Goal: Task Accomplishment & Management: Use online tool/utility

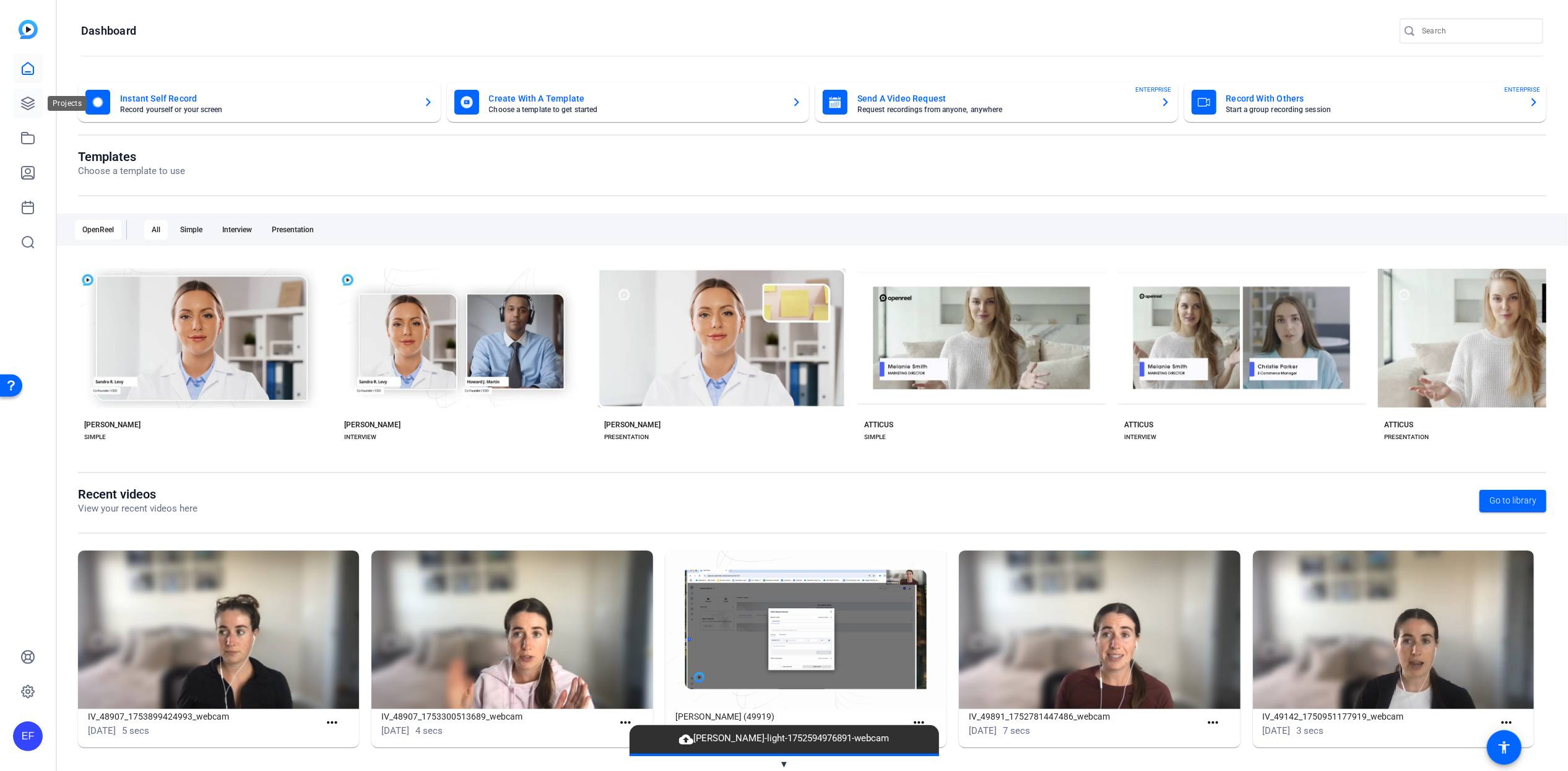
click at [31, 104] on icon at bounding box center [27, 103] width 15 height 15
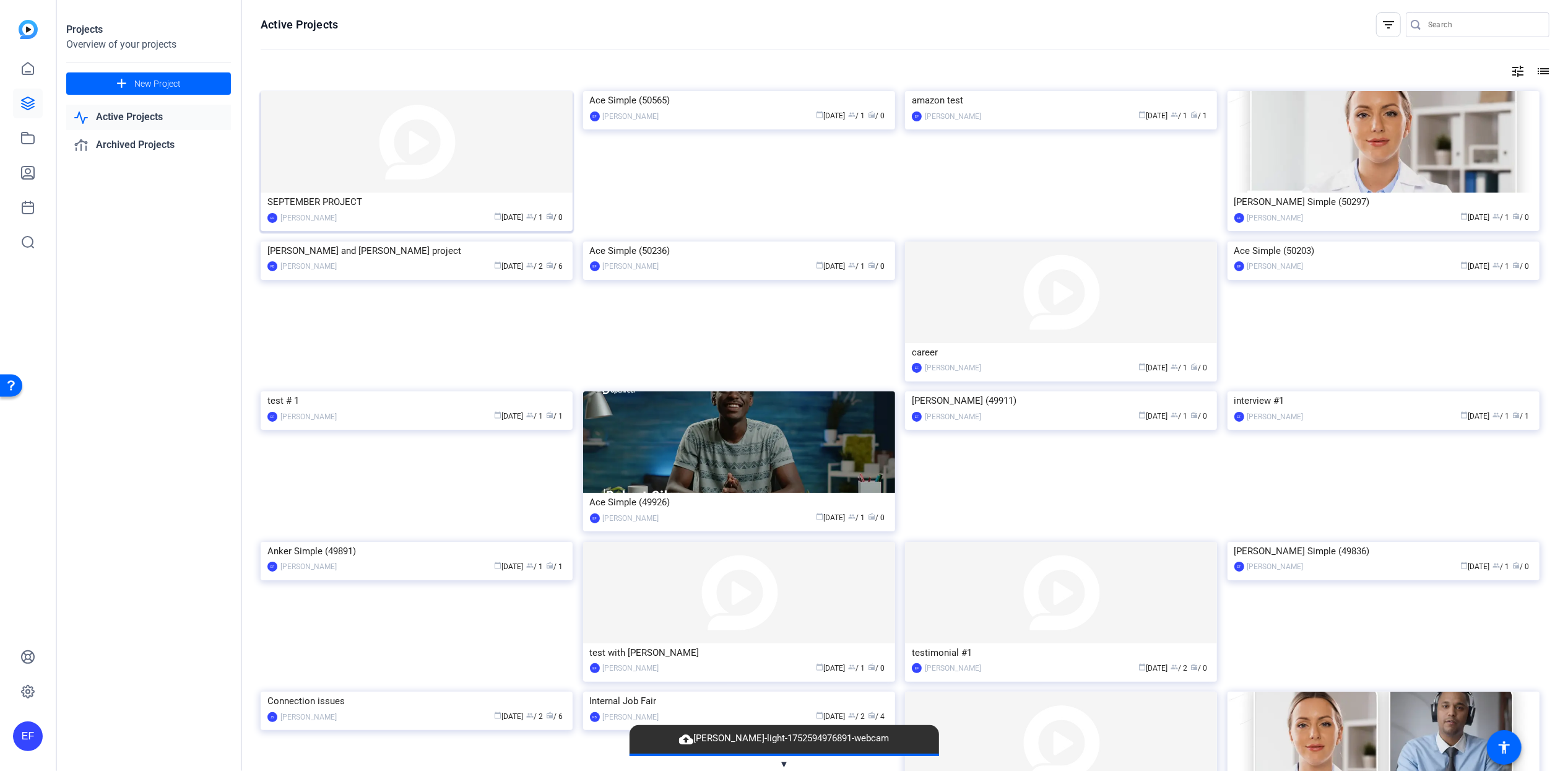
click at [359, 211] on div "calendar_today [DATE] group / 1 radio / 0" at bounding box center [454, 217] width 223 height 13
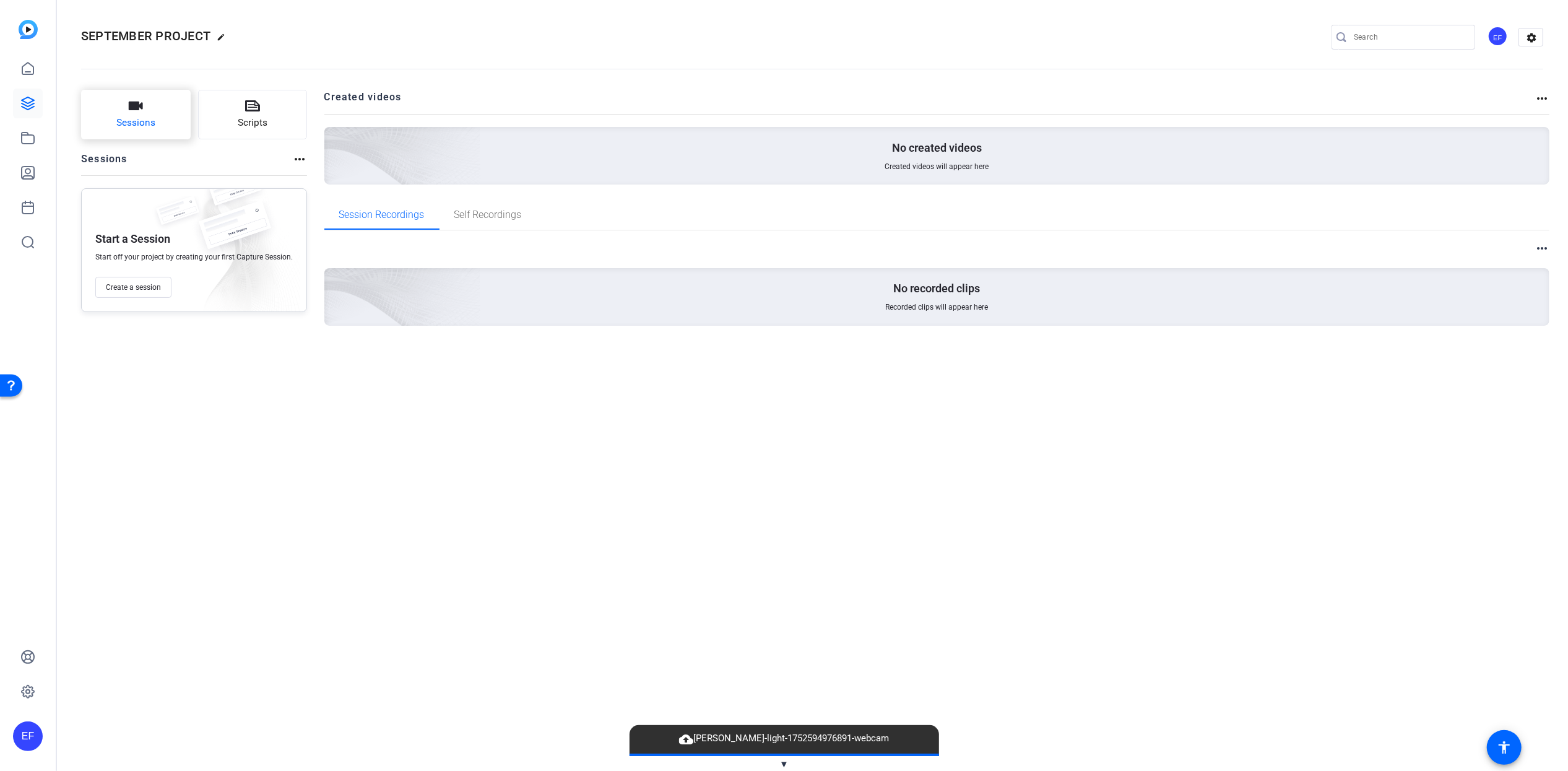
click at [155, 120] on button "Sessions" at bounding box center [136, 115] width 109 height 49
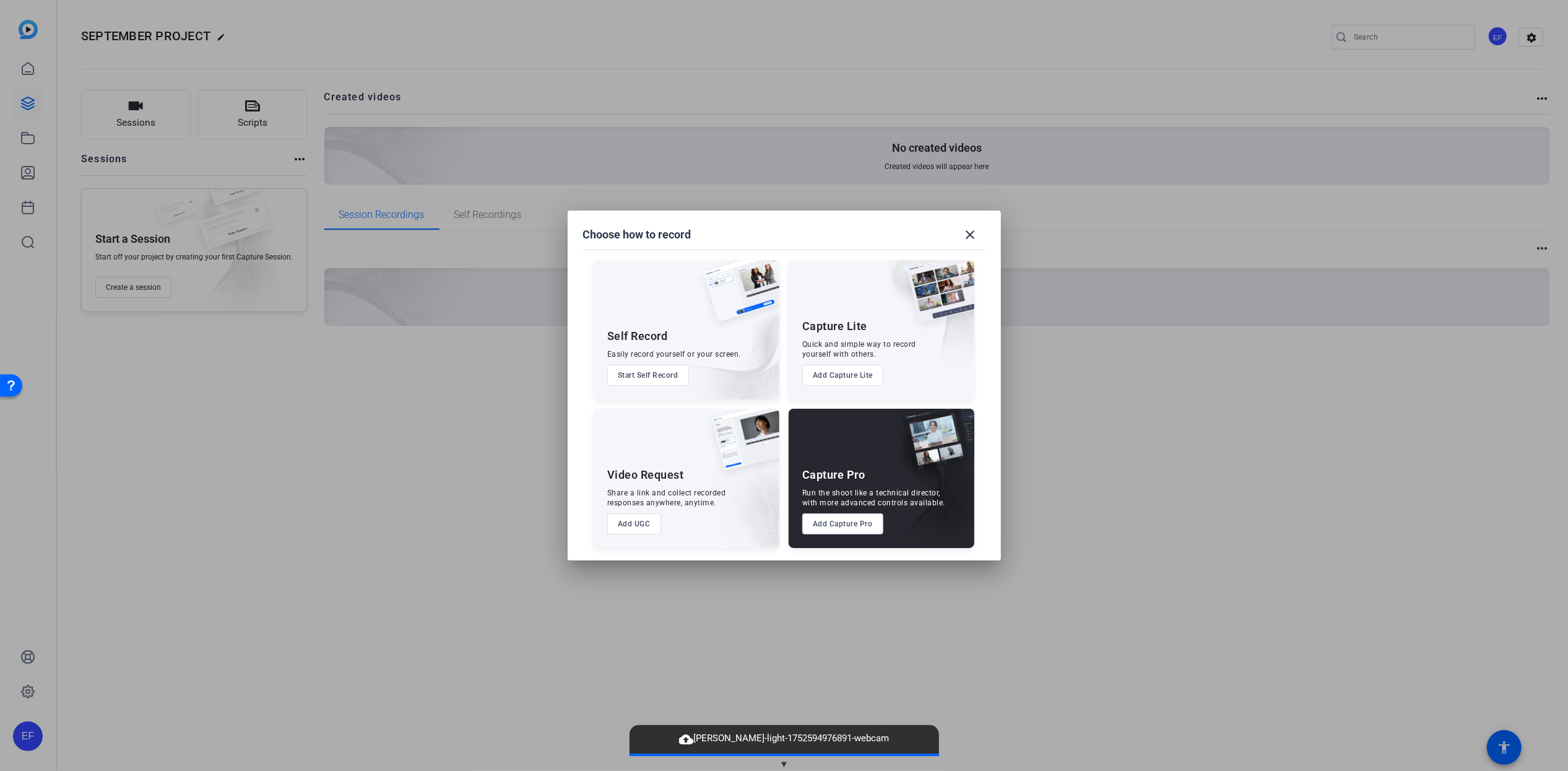
click at [643, 525] on button "Add UGC" at bounding box center [634, 524] width 54 height 21
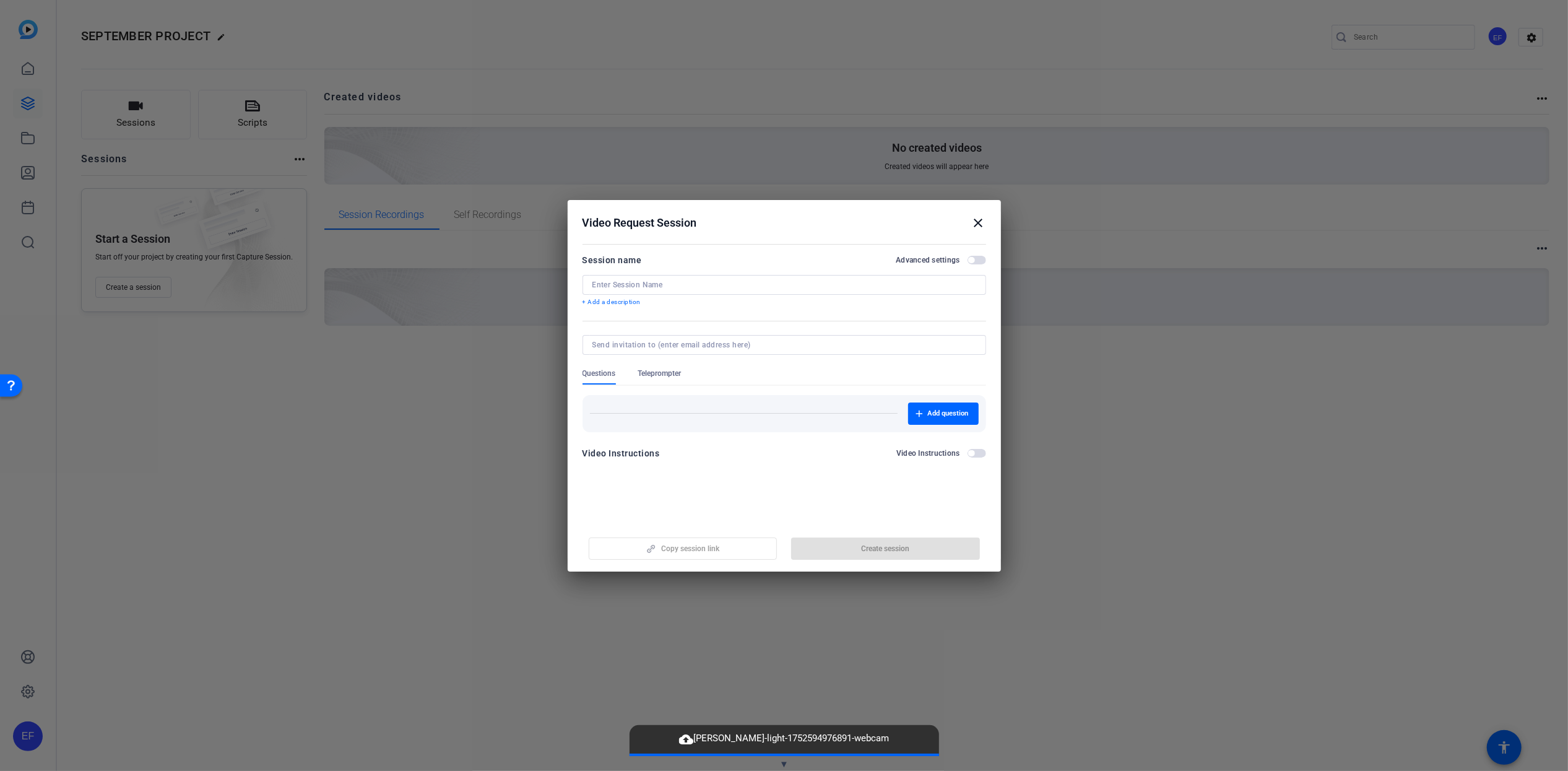
click at [670, 275] on div at bounding box center [784, 285] width 384 height 20
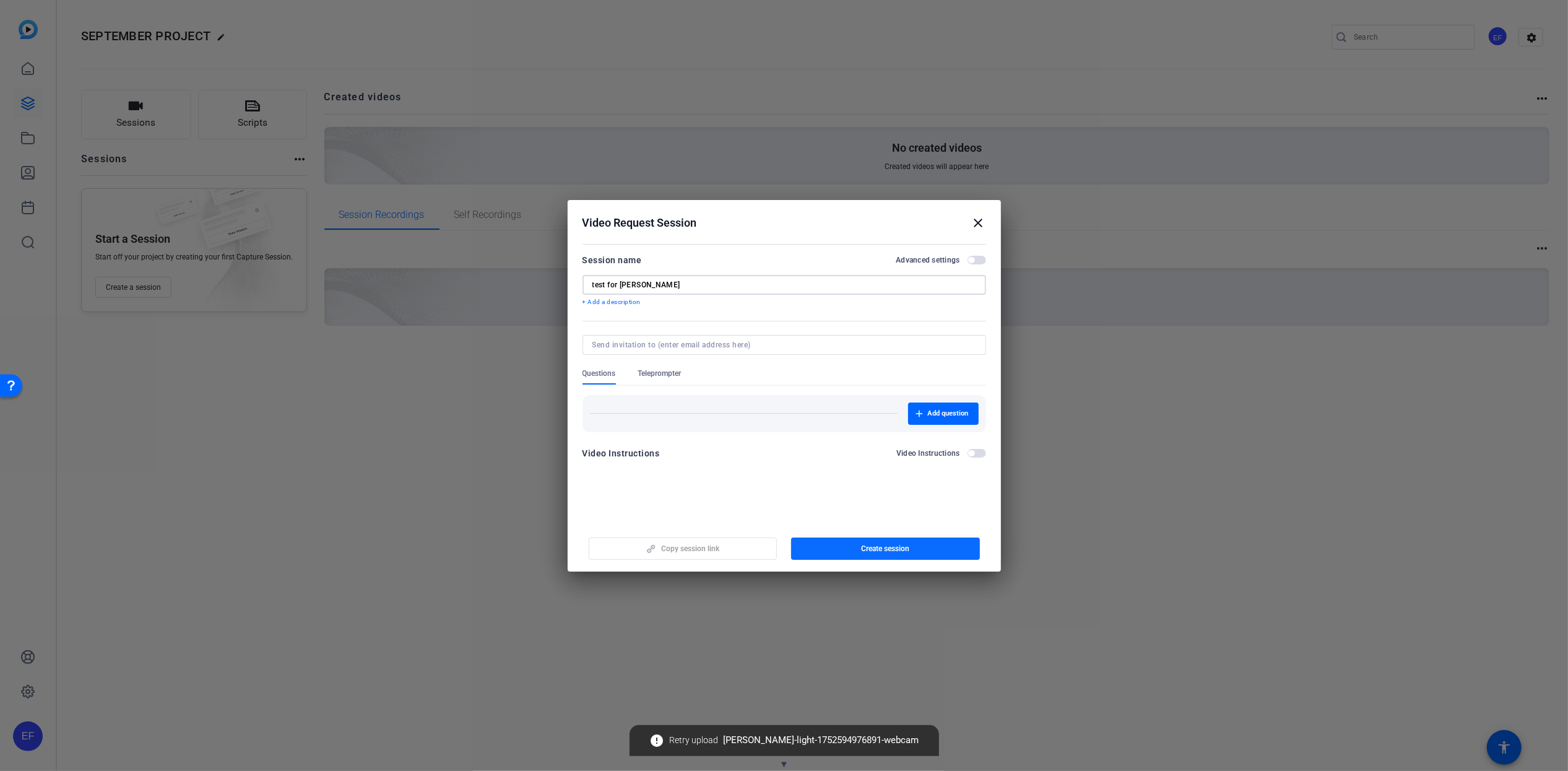
type input "test for [PERSON_NAME]"
click at [862, 550] on span "Create session" at bounding box center [885, 548] width 48 height 10
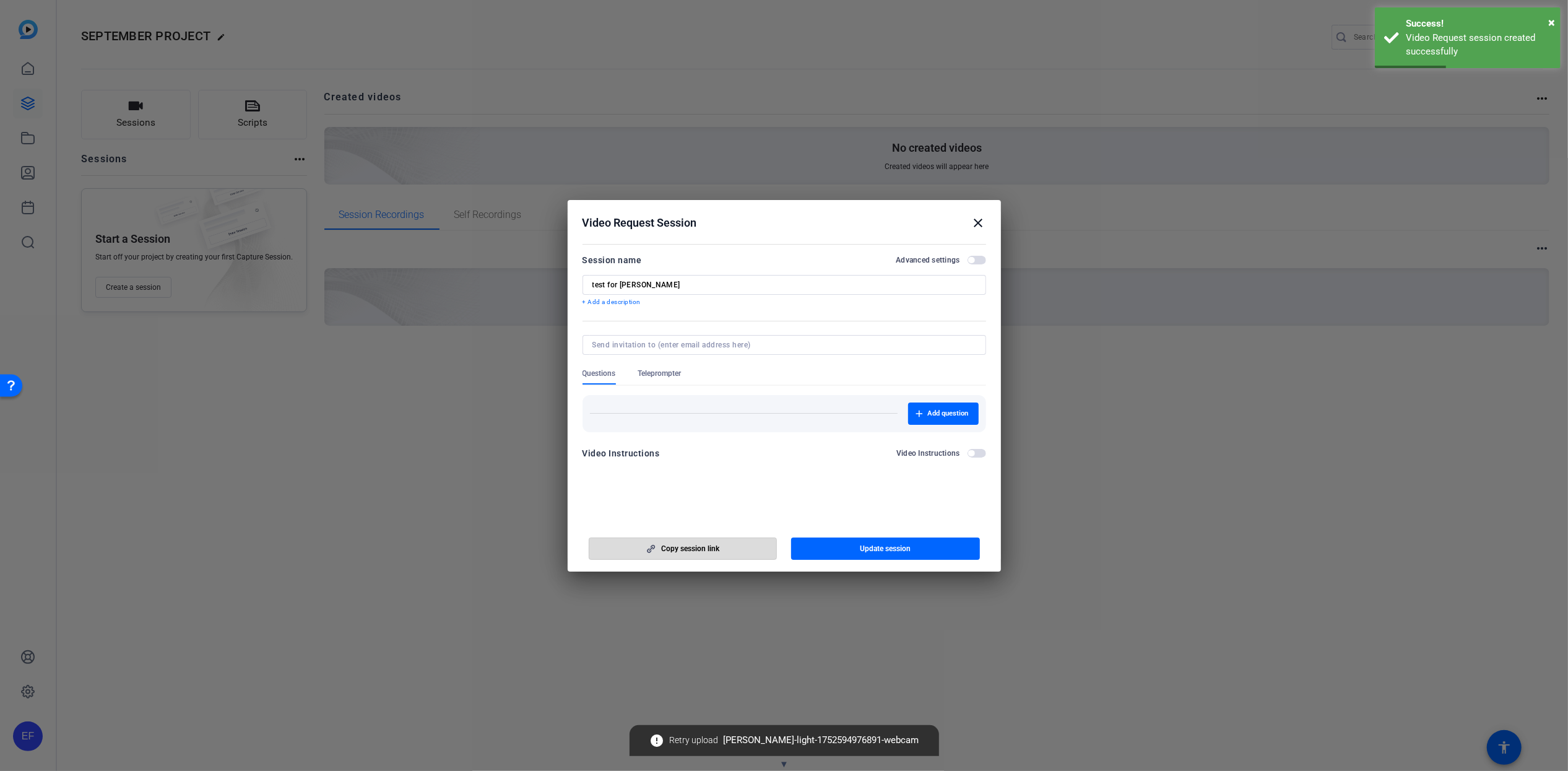
click at [726, 550] on span "button" at bounding box center [683, 549] width 187 height 30
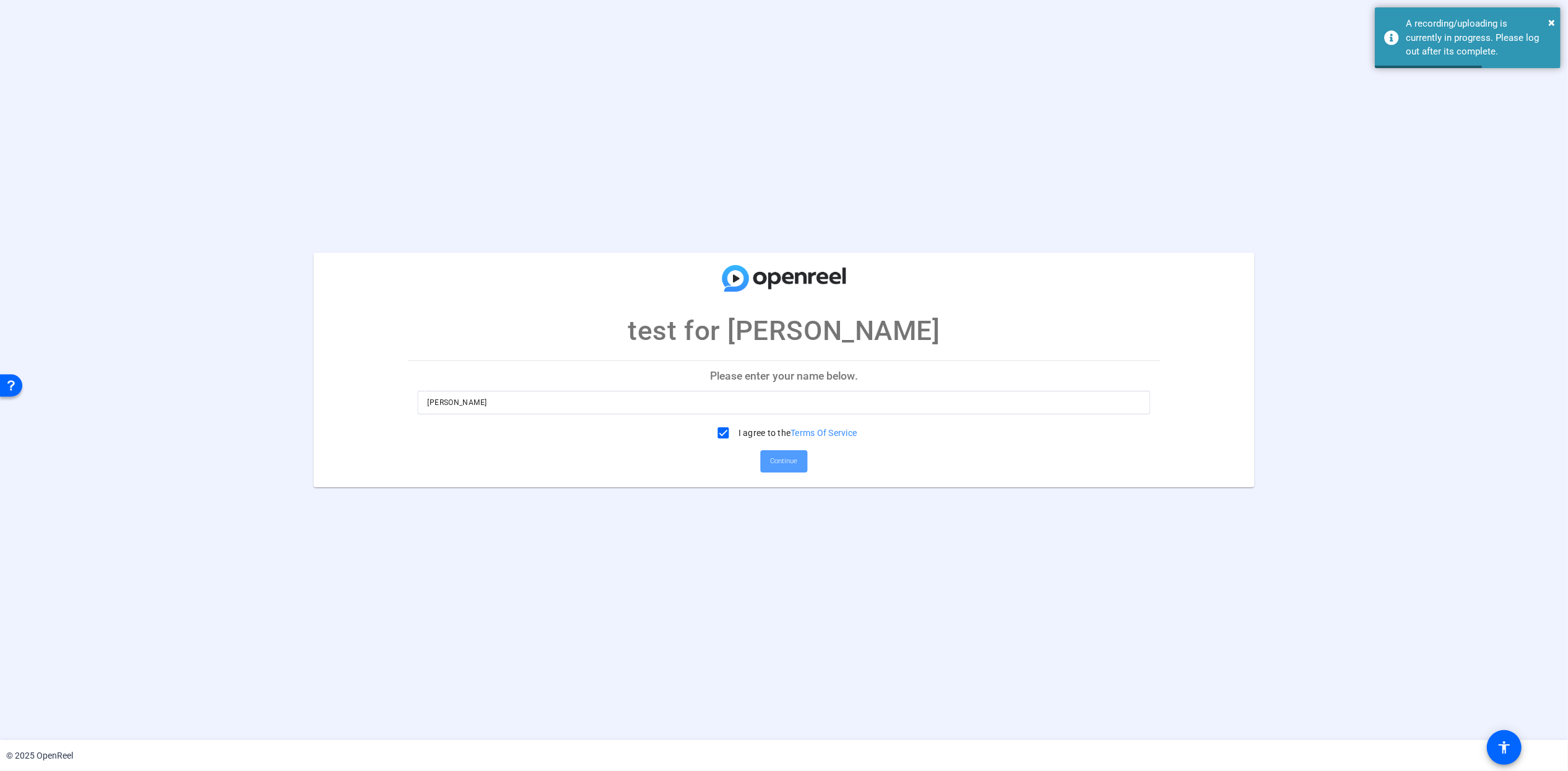
click at [786, 459] on span "Continue" at bounding box center [784, 461] width 27 height 19
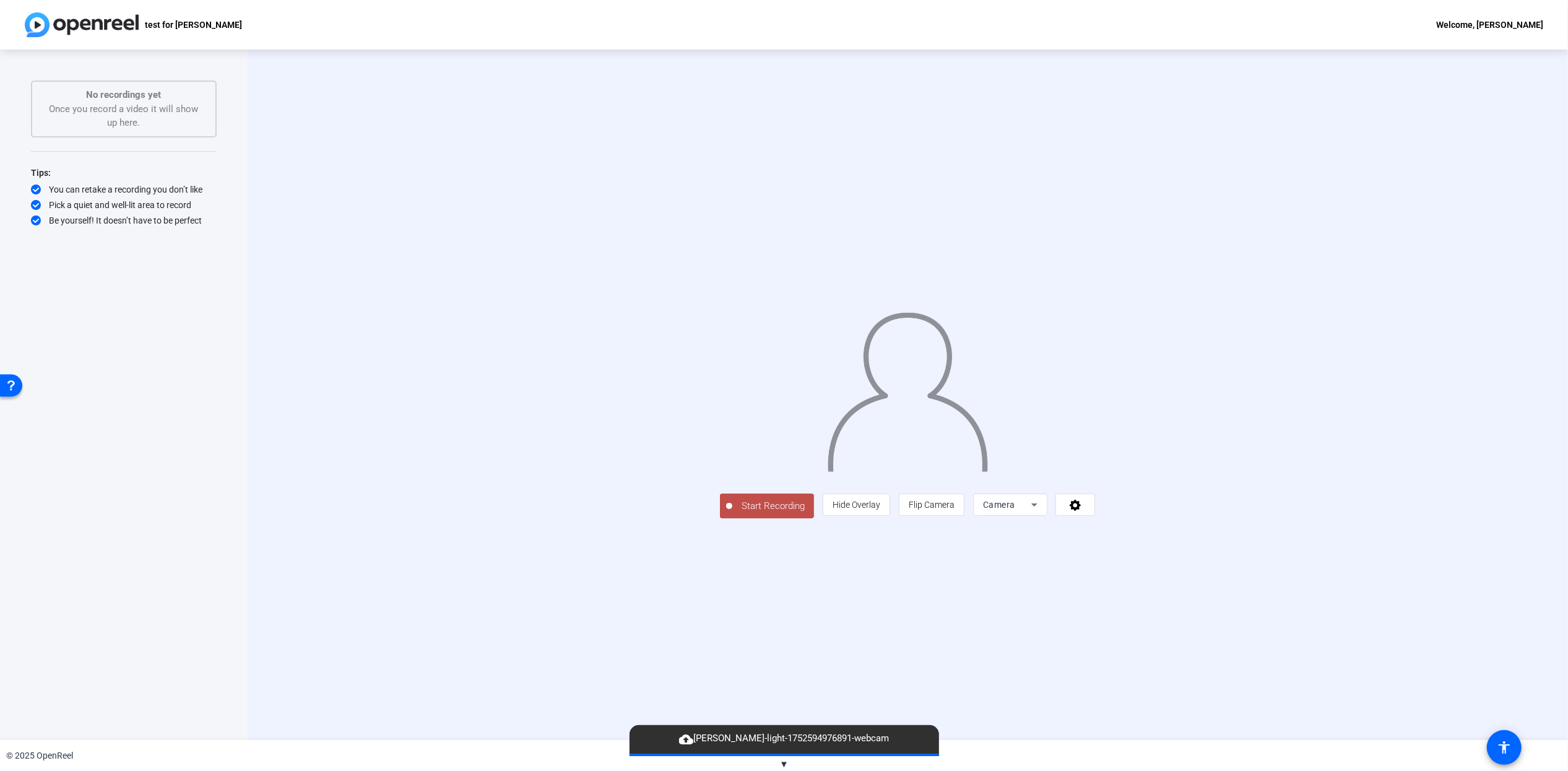
click at [1041, 512] on icon at bounding box center [1034, 505] width 15 height 15
